Goal: Communication & Community: Participate in discussion

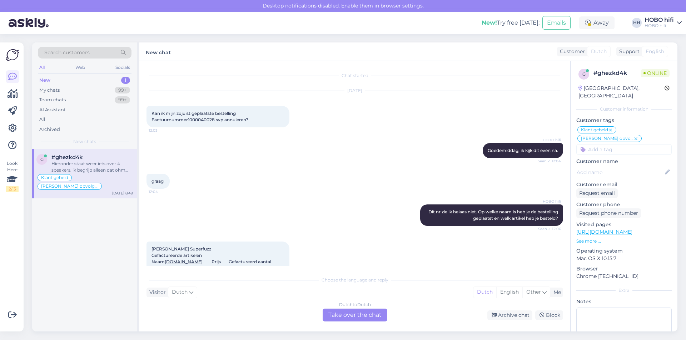
scroll to position [535, 0]
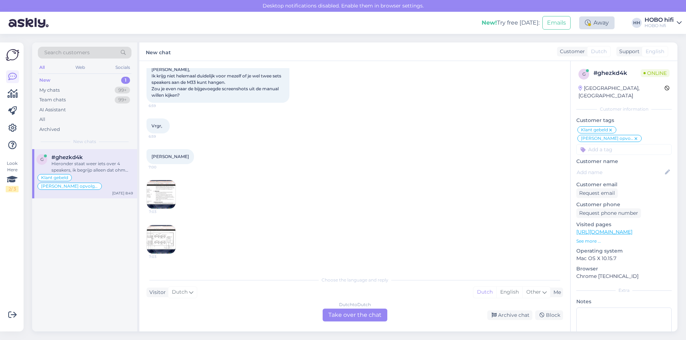
click at [593, 24] on div "Away" at bounding box center [596, 22] width 35 height 13
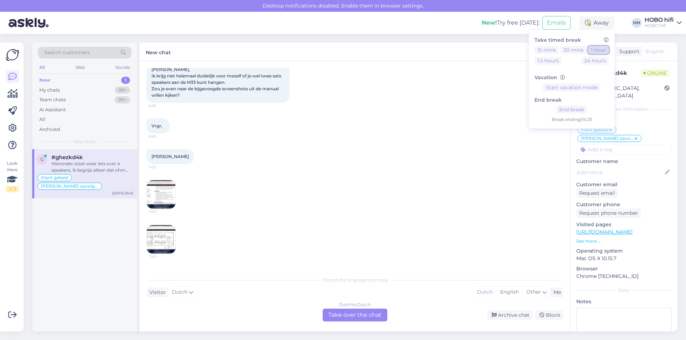
click at [599, 49] on button "1 hour" at bounding box center [598, 50] width 21 height 8
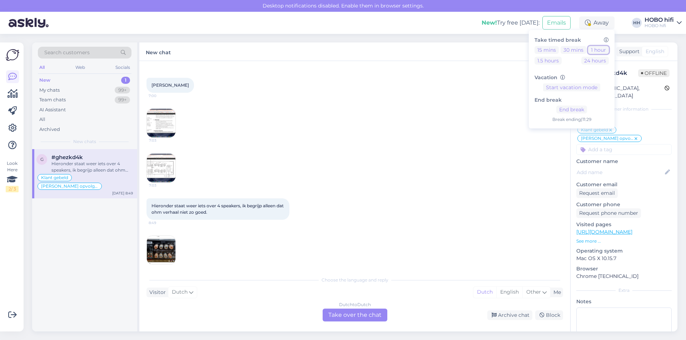
scroll to position [464, 0]
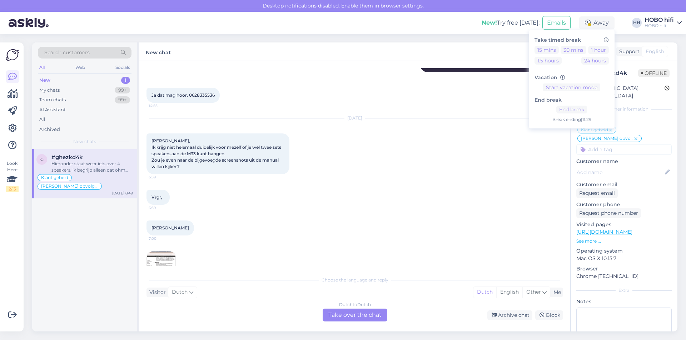
click at [165, 258] on img at bounding box center [161, 266] width 29 height 29
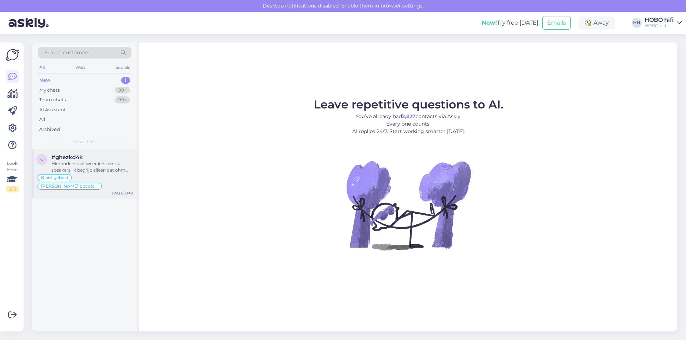
click at [70, 164] on div "Hieronder staat weer iets over 4 speakers, ik begrijp alleen dat ohm verhaal ni…" at bounding box center [91, 167] width 81 height 13
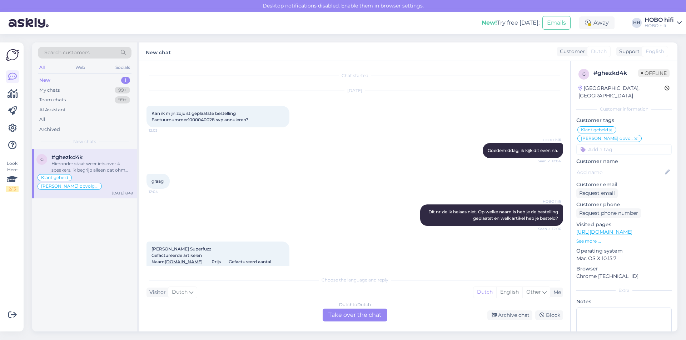
scroll to position [607, 0]
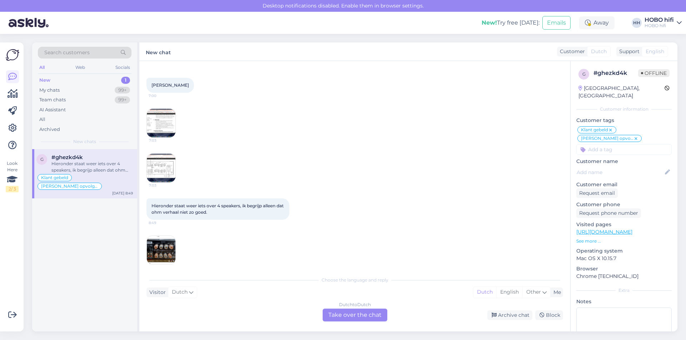
click at [164, 161] on img at bounding box center [161, 168] width 29 height 29
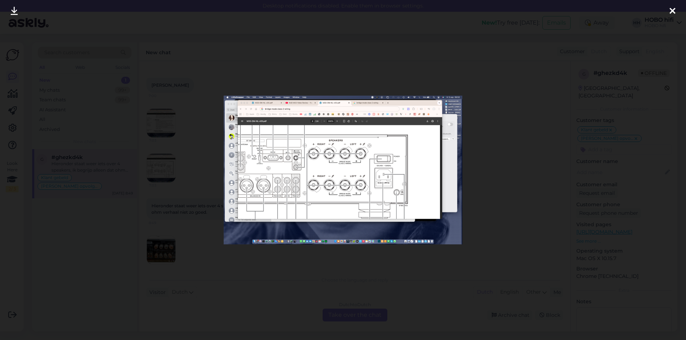
click at [672, 11] on icon at bounding box center [672, 11] width 6 height 9
